Goal: Task Accomplishment & Management: Complete application form

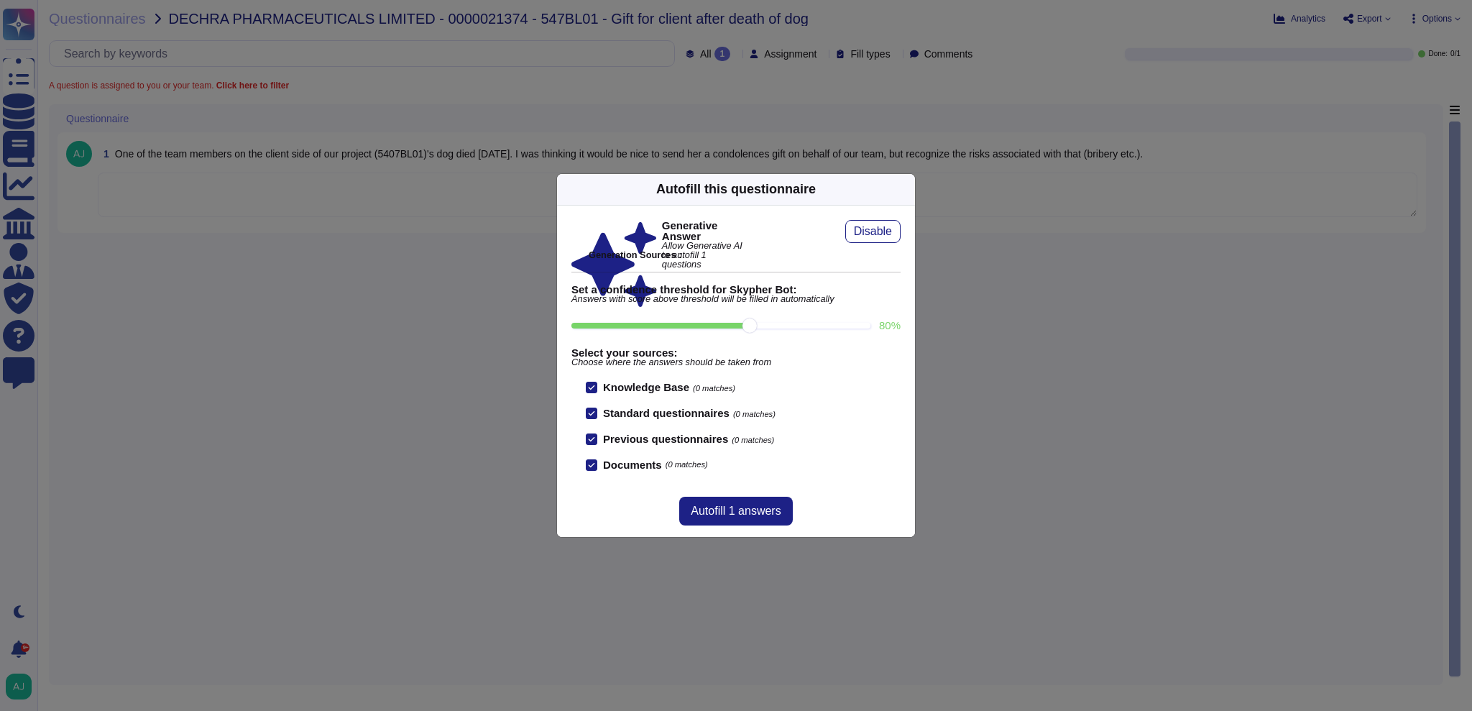
click at [390, 330] on div "Autofill this questionnaire Generative Answer Allow Generative AI to autofill 1…" at bounding box center [736, 355] width 1472 height 711
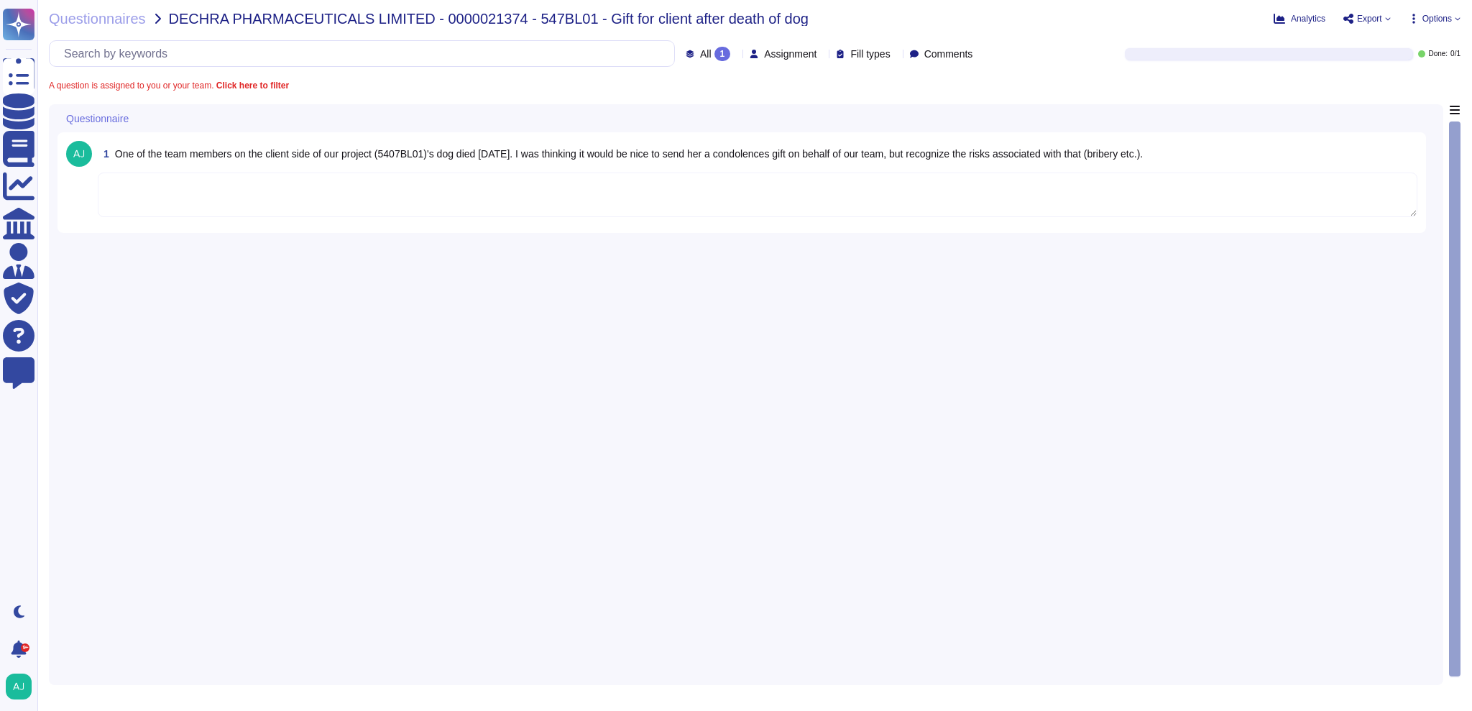
click at [449, 195] on textarea at bounding box center [757, 194] width 1319 height 45
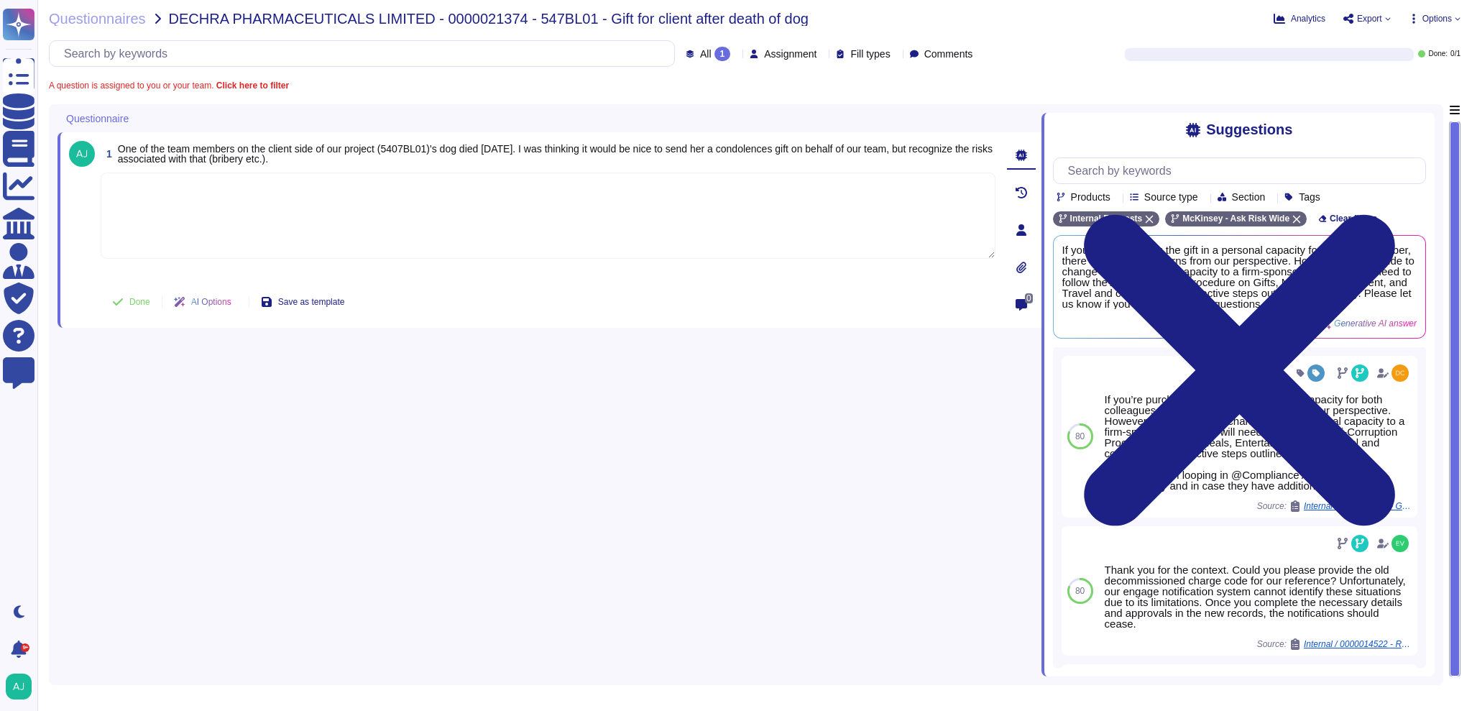
click at [410, 206] on textarea at bounding box center [548, 215] width 895 height 86
paste textarea "Following our Firm’s Anti-Corruption Procedure on Gifts Meals Entertainment and…"
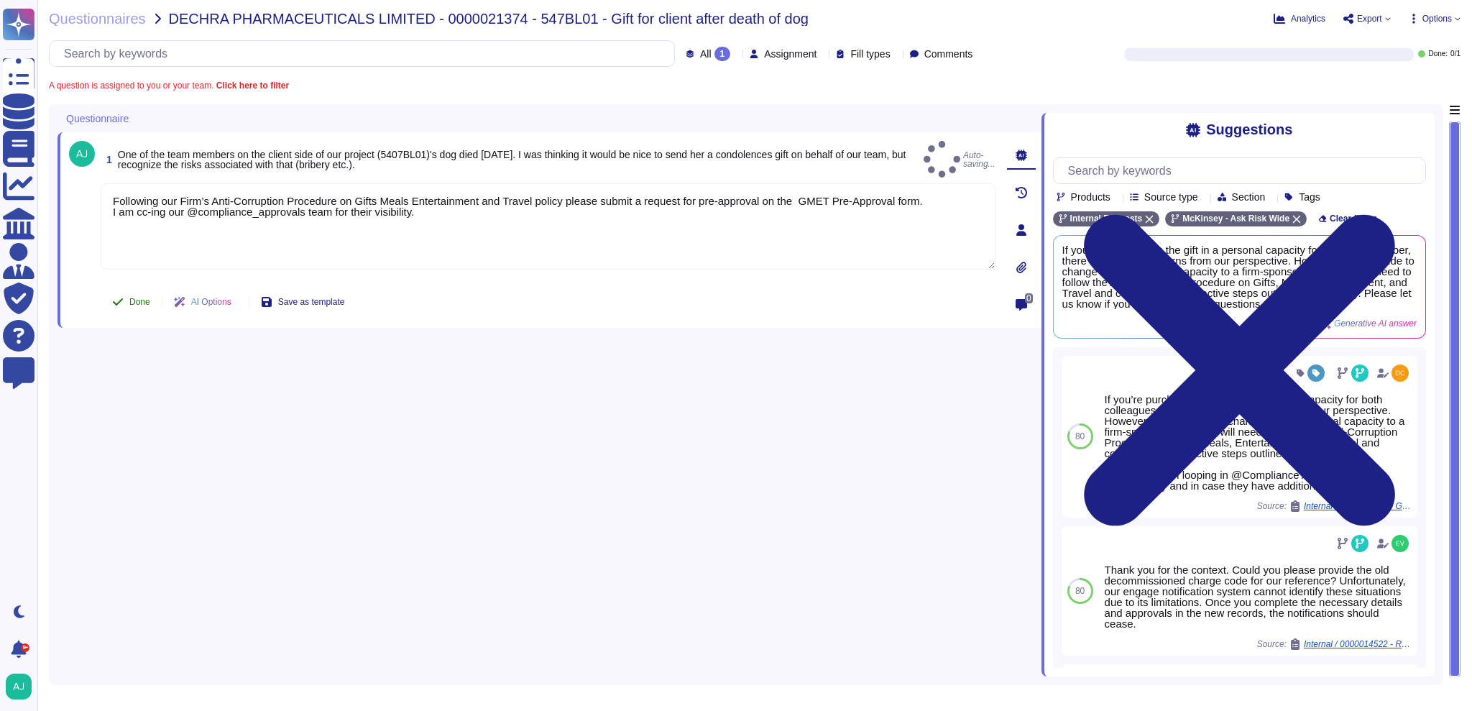
type textarea "Following our Firm’s Anti-Corruption Procedure on Gifts Meals Entertainment and…"
click at [138, 303] on span "Done" at bounding box center [139, 302] width 21 height 9
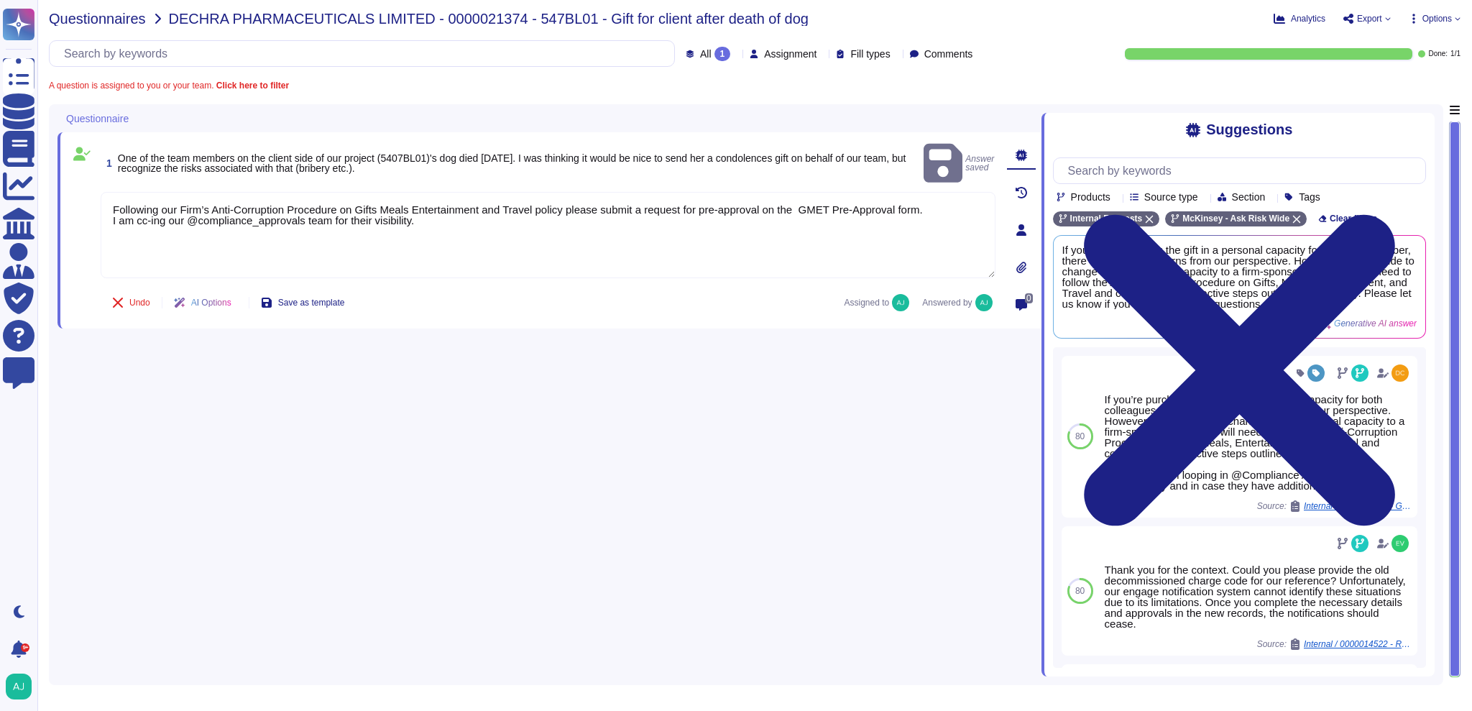
click at [86, 20] on span "Questionnaires" at bounding box center [97, 18] width 97 height 14
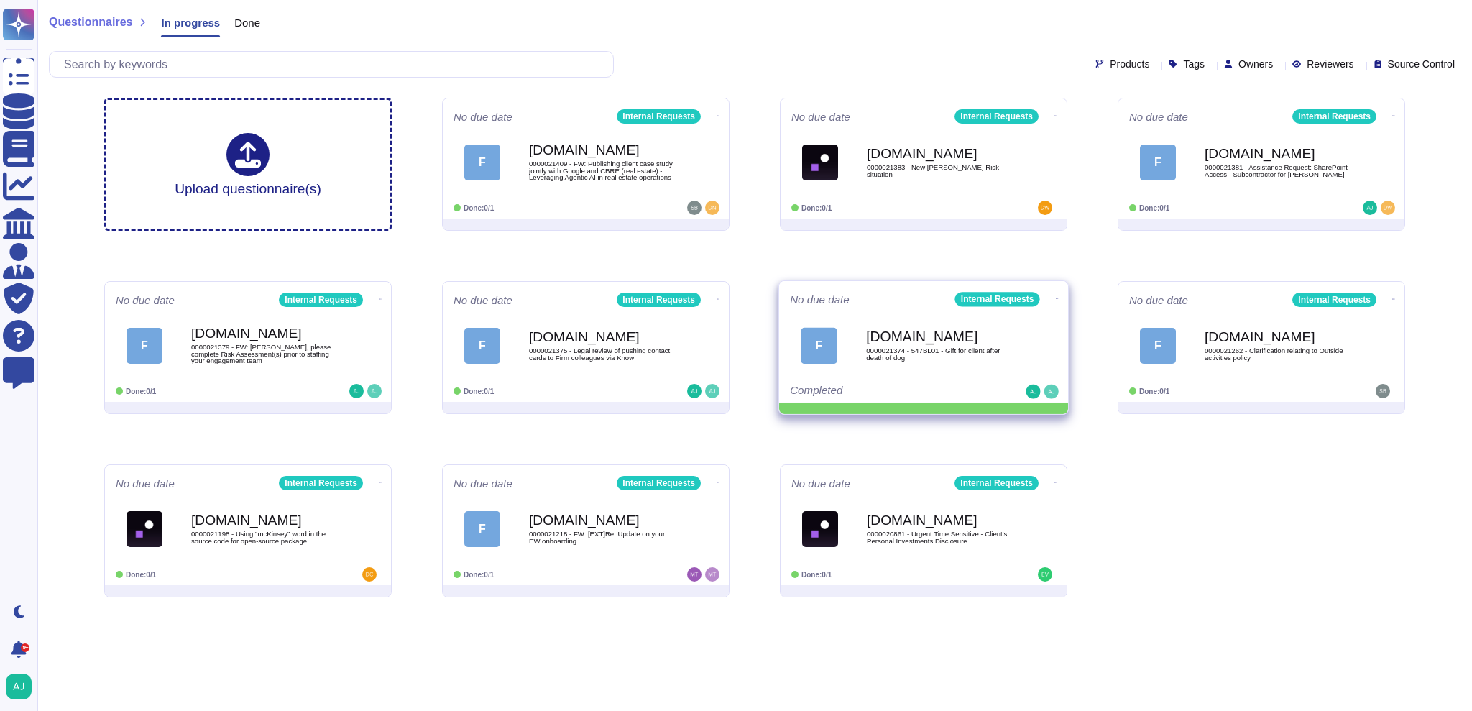
click at [719, 118] on icon at bounding box center [717, 116] width 3 height 4
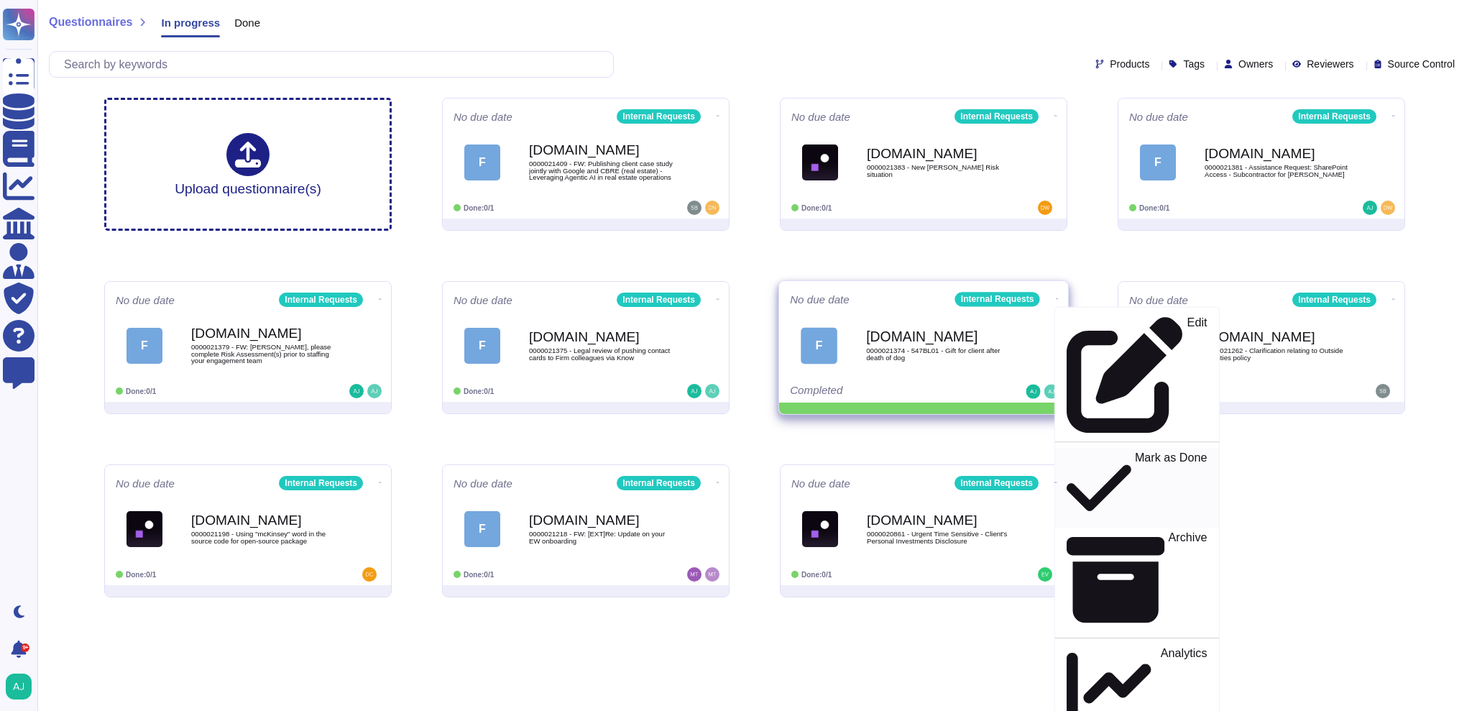
click at [1135, 451] on p "Mark as Done" at bounding box center [1171, 487] width 73 height 73
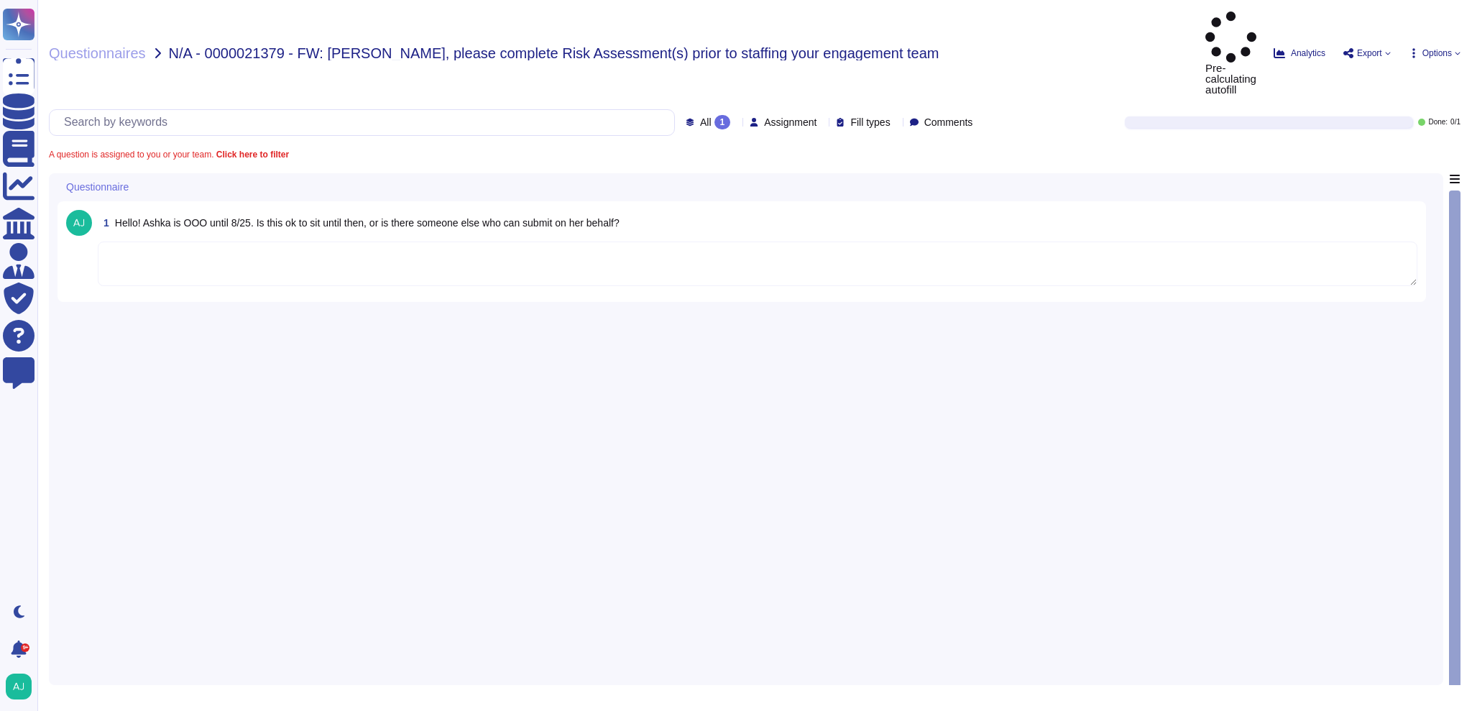
click at [204, 241] on textarea at bounding box center [757, 263] width 1319 height 45
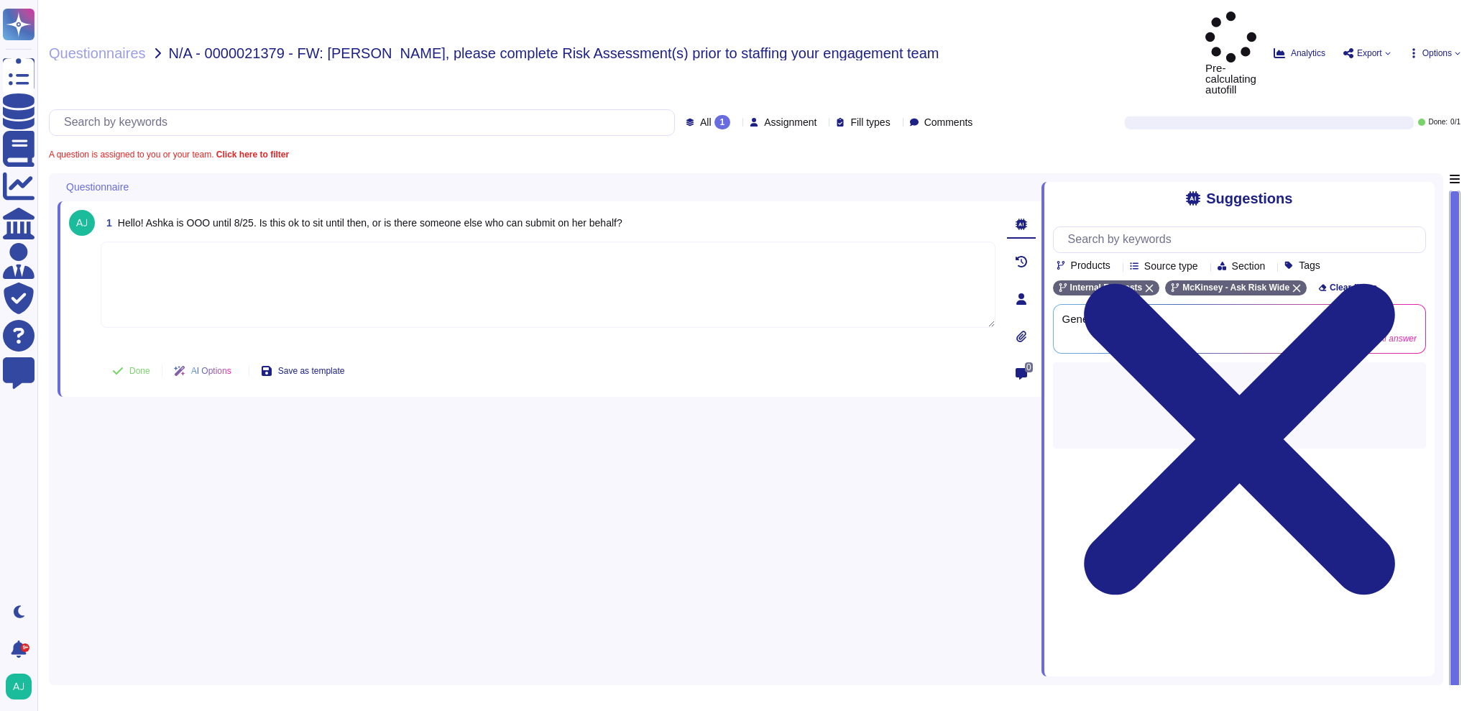
paste textarea ". [PERSON_NAME] can approve the engagement when back and if it is necessary to …"
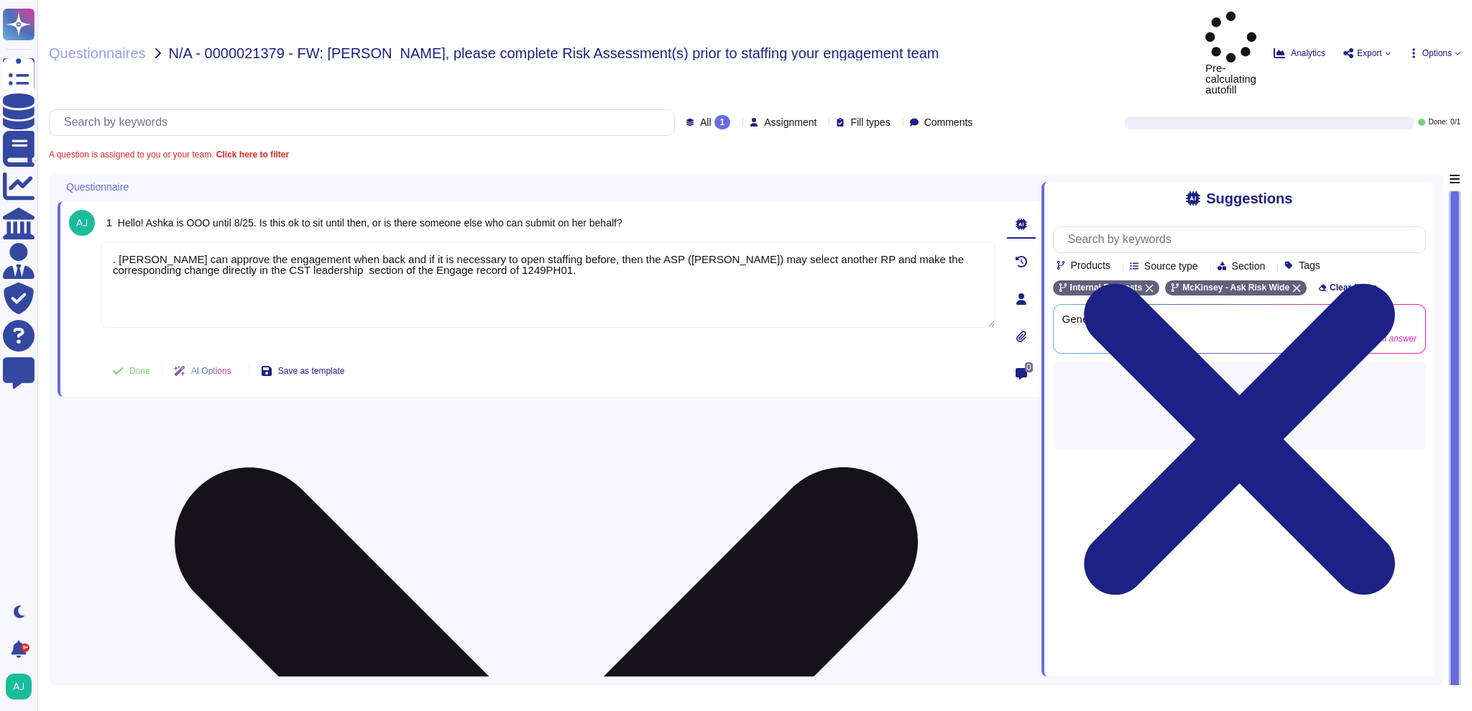
click at [121, 241] on textarea ". [PERSON_NAME] can approve the engagement when back and if it is necessary to …" at bounding box center [548, 284] width 895 height 86
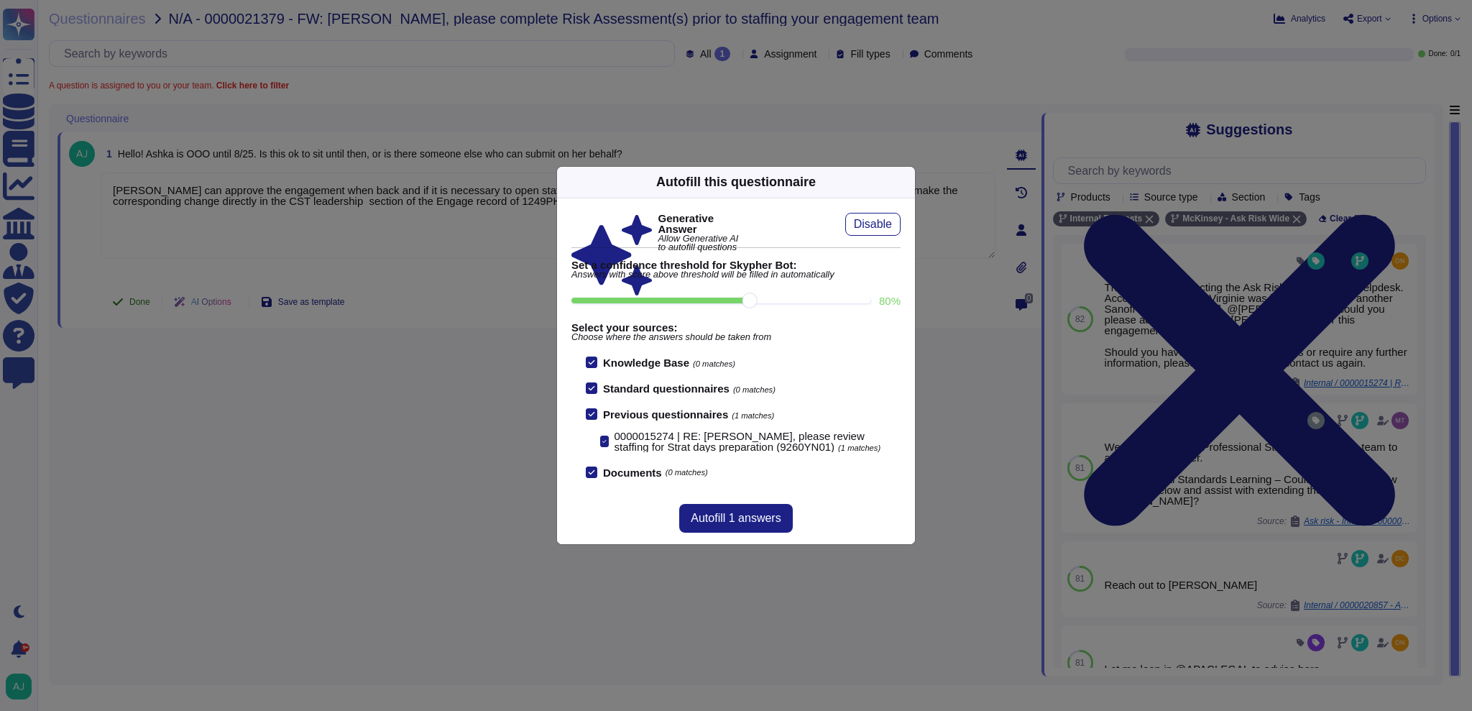
type textarea "[PERSON_NAME] can approve the engagement when back and if it is necessary to op…"
click at [139, 314] on div "Autofill this questionnaire Generative Answer Allow Generative AI to autofill q…" at bounding box center [736, 355] width 1472 height 711
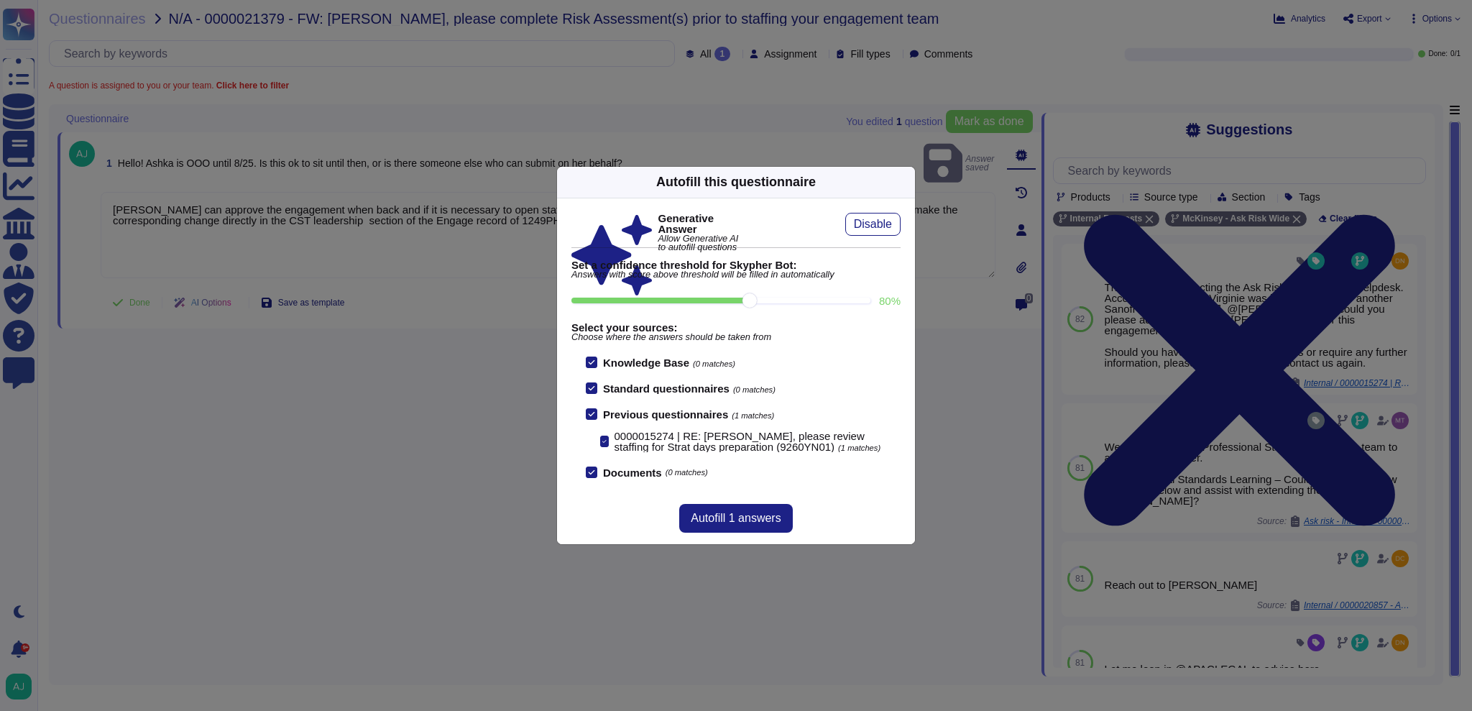
click at [161, 355] on div "Autofill this questionnaire Generative Answer Allow Generative AI to autofill q…" at bounding box center [736, 355] width 1472 height 711
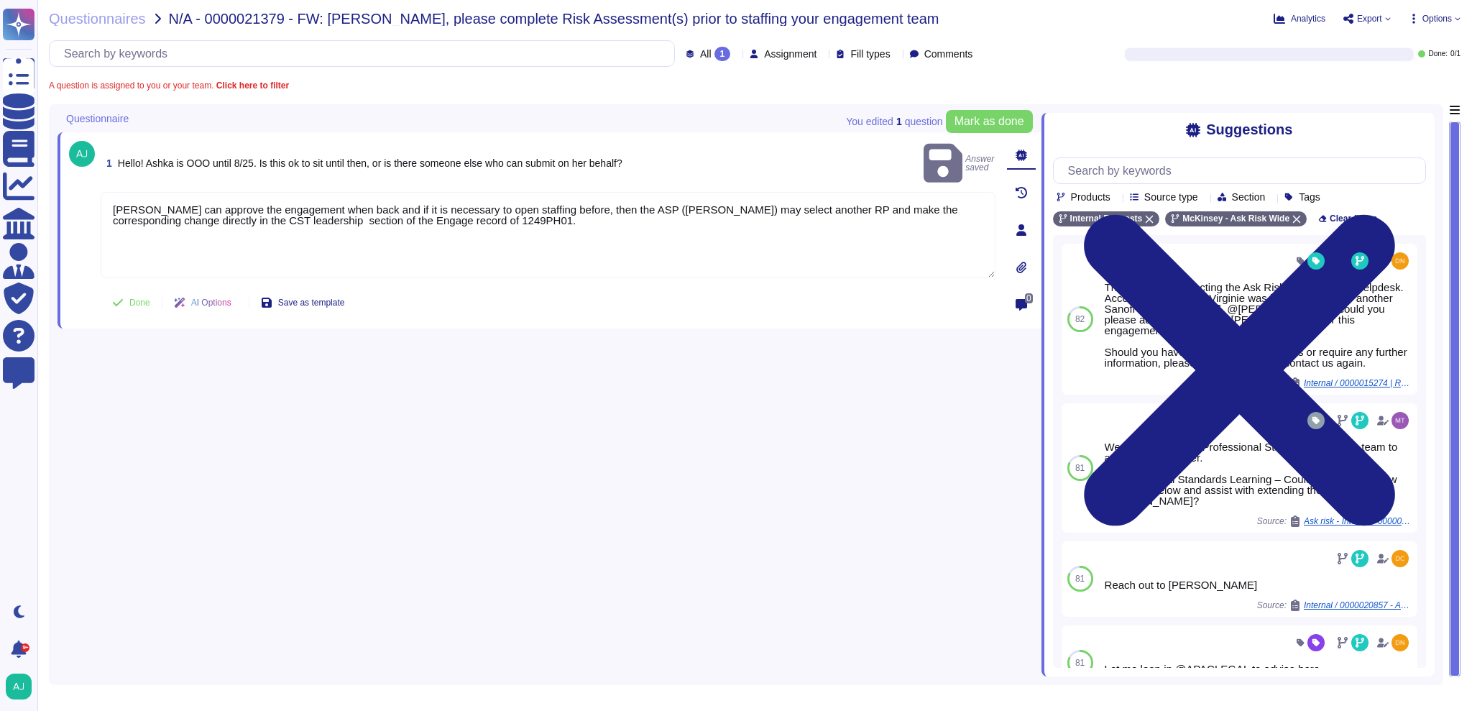
click at [138, 305] on span "Done" at bounding box center [139, 302] width 21 height 9
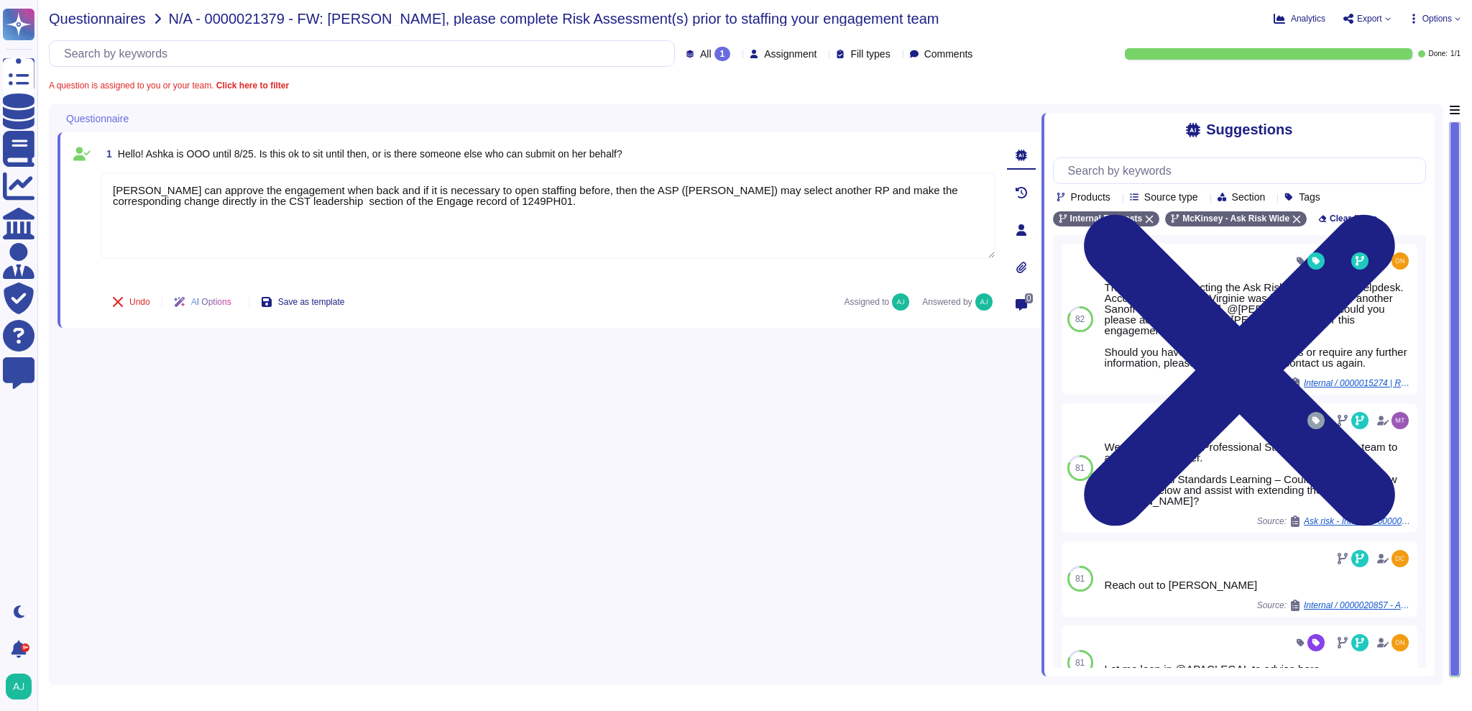
click at [111, 23] on span "Questionnaires" at bounding box center [97, 18] width 97 height 14
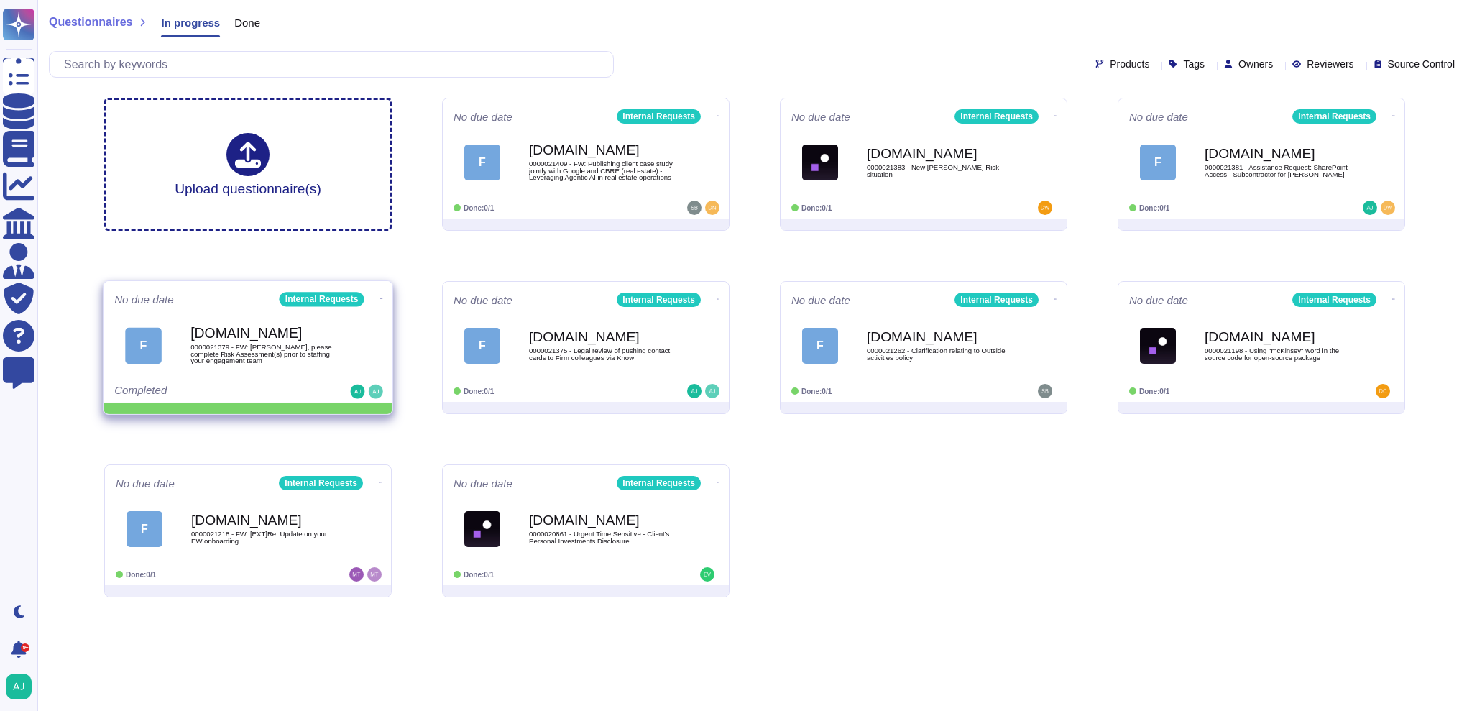
click at [716, 118] on icon at bounding box center [717, 116] width 3 height 4
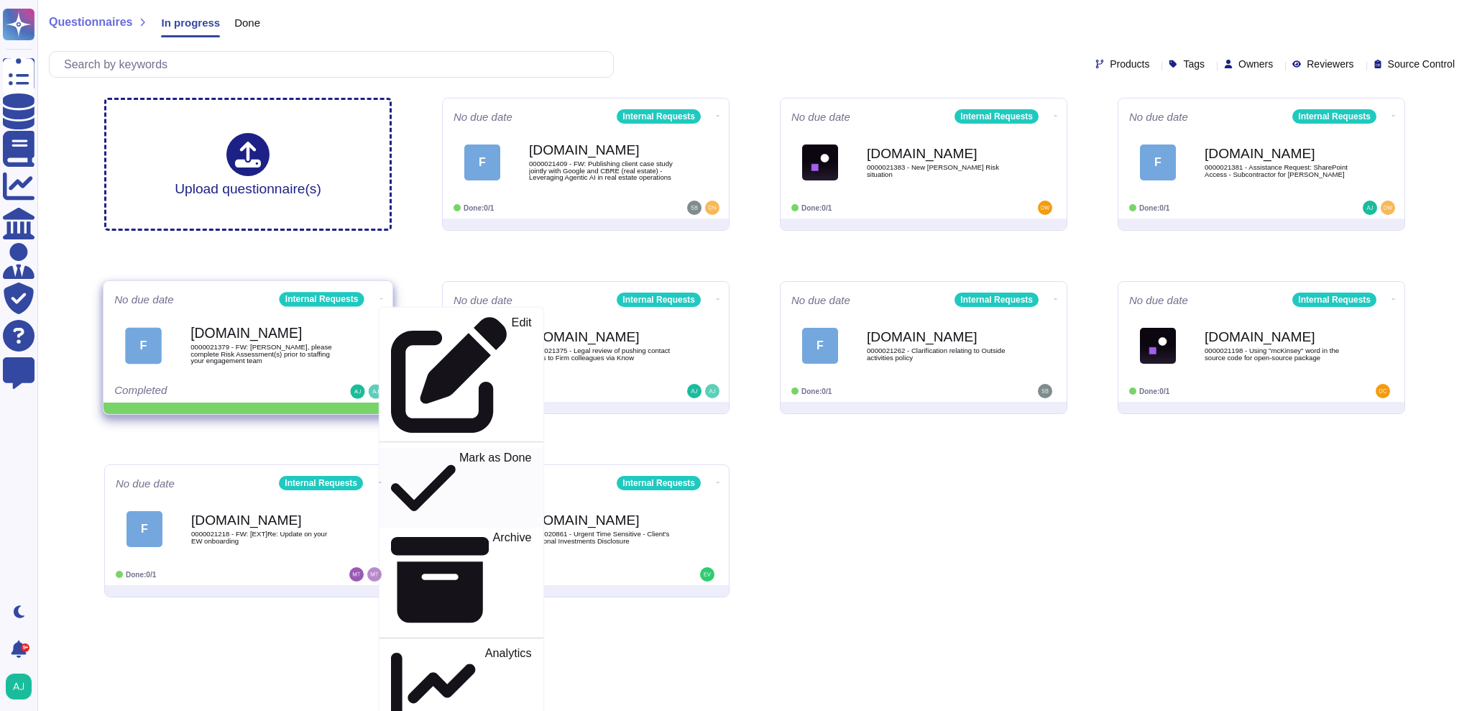
click at [459, 451] on p "Mark as Done" at bounding box center [495, 487] width 73 height 73
